Goal: Transaction & Acquisition: Purchase product/service

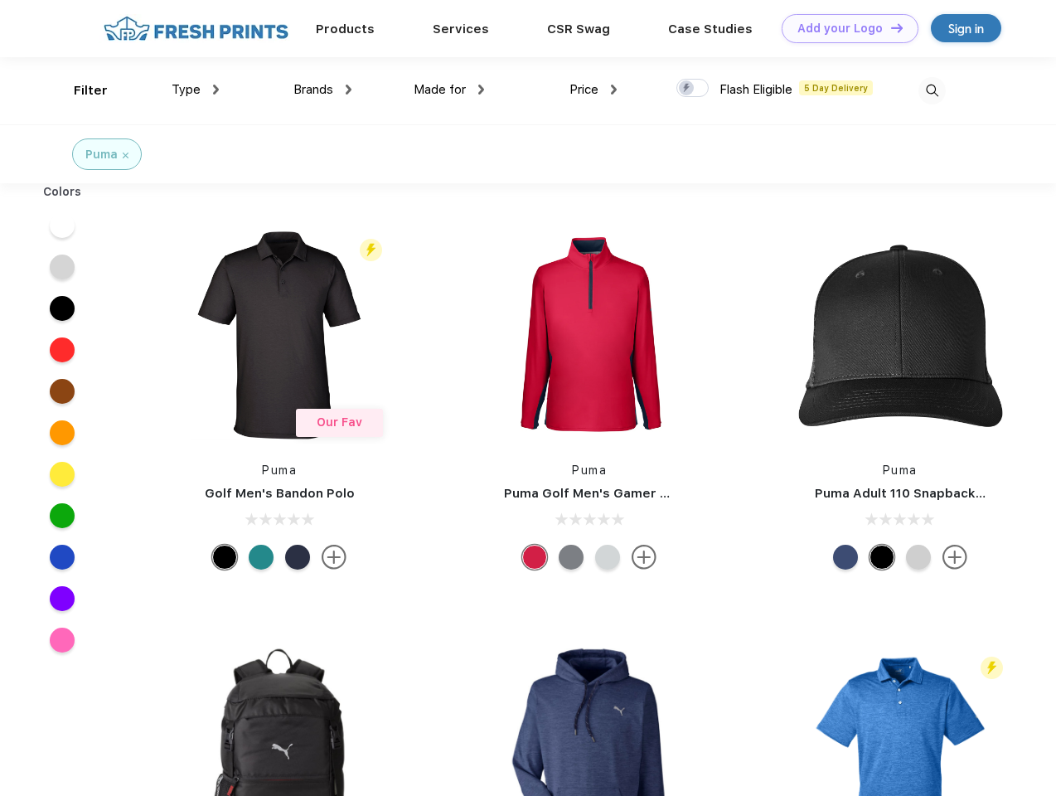
click at [844, 28] on link "Add your Logo Design Tool" at bounding box center [850, 28] width 137 height 29
click at [0, 0] on div "Design Tool" at bounding box center [0, 0] width 0 height 0
click at [890, 27] on link "Add your Logo Design Tool" at bounding box center [850, 28] width 137 height 29
click at [80, 90] on div "Filter" at bounding box center [91, 90] width 34 height 19
click at [196, 90] on span "Type" at bounding box center [186, 89] width 29 height 15
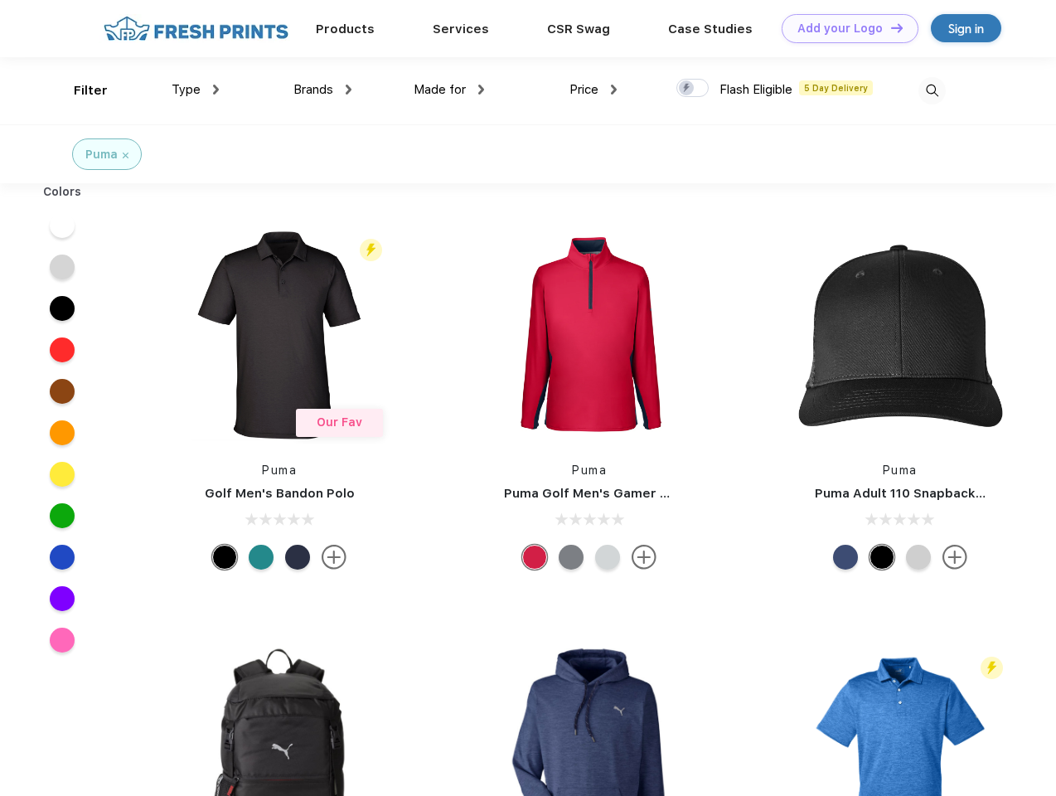
click at [323, 90] on span "Brands" at bounding box center [313, 89] width 40 height 15
click at [449, 90] on span "Made for" at bounding box center [440, 89] width 52 height 15
click at [594, 90] on span "Price" at bounding box center [584, 89] width 29 height 15
click at [693, 89] on div at bounding box center [693, 88] width 32 height 18
click at [687, 89] on input "checkbox" at bounding box center [682, 83] width 11 height 11
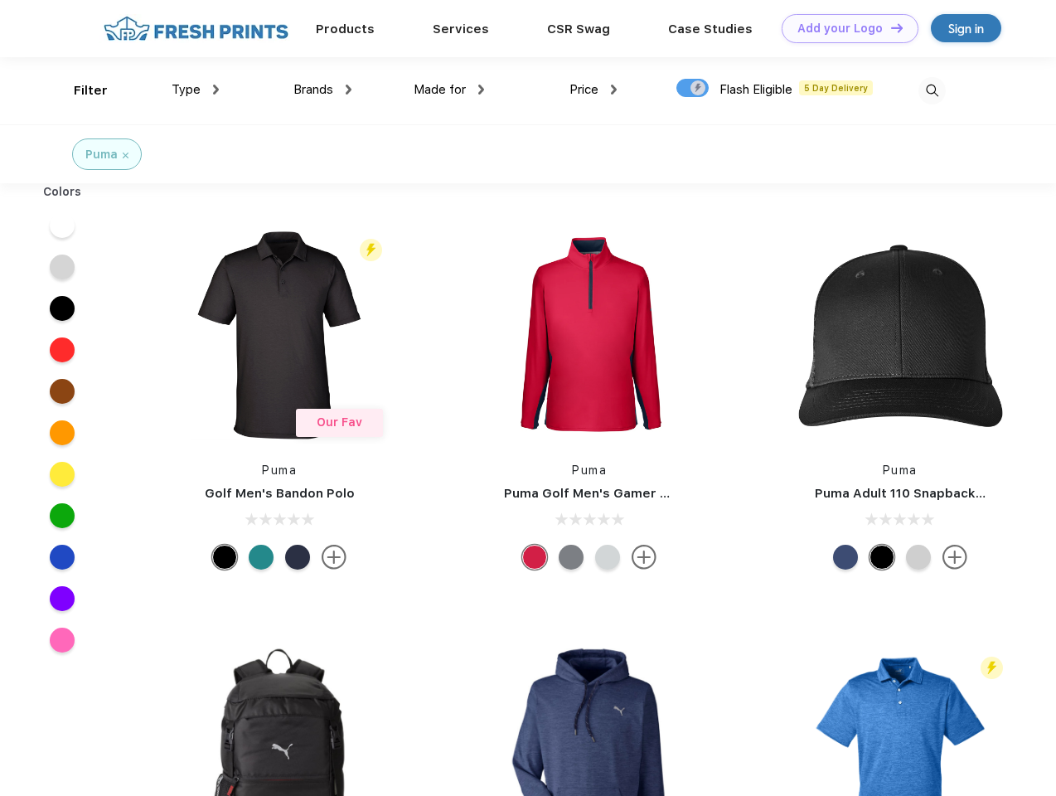
click at [932, 90] on img at bounding box center [932, 90] width 27 height 27
